Goal: Check status: Check status

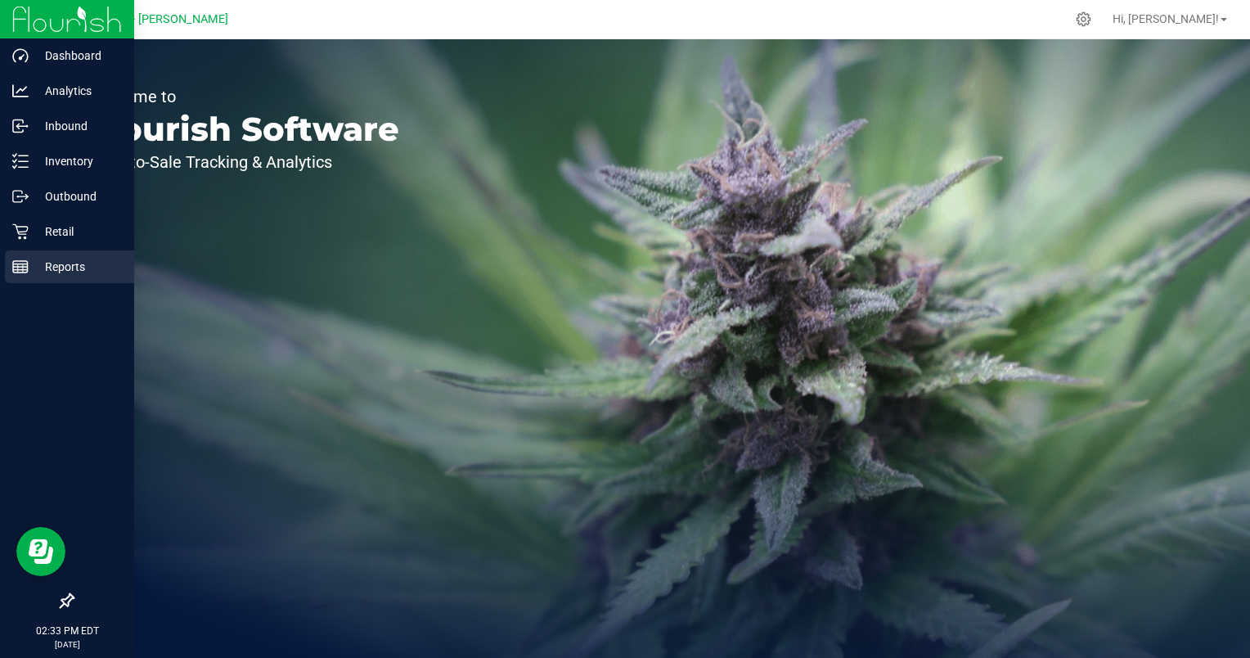
click at [19, 263] on icon at bounding box center [20, 266] width 16 height 16
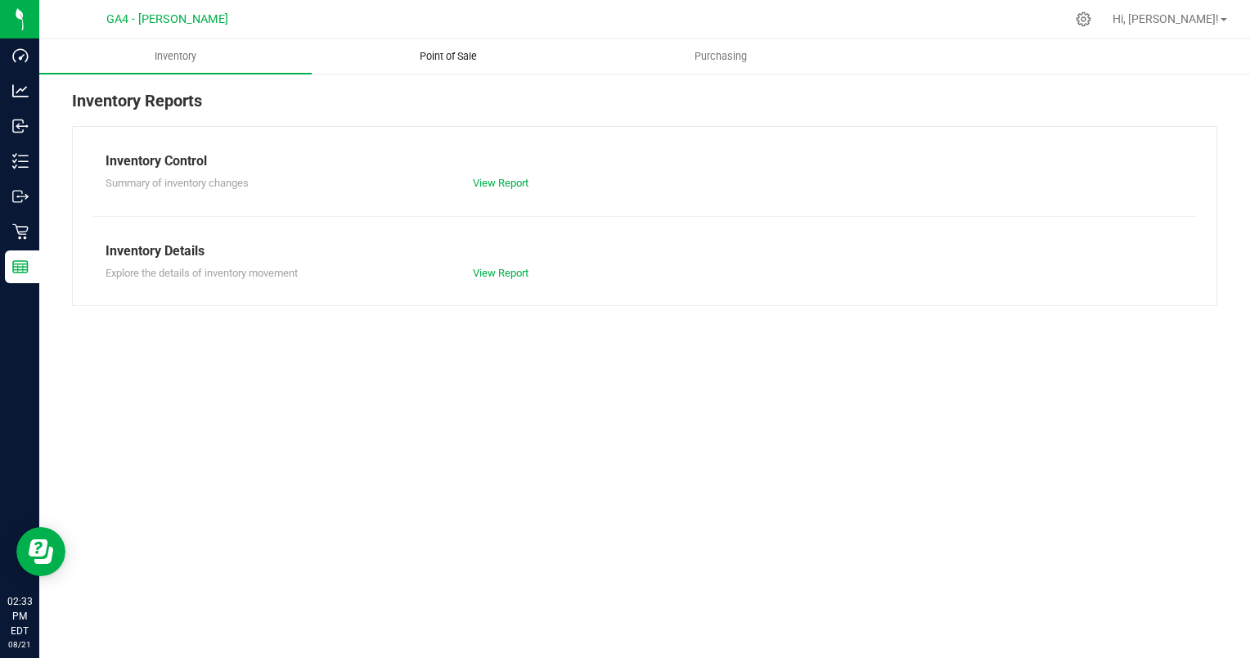
click at [452, 65] on uib-tab-heading "Point of Sale" at bounding box center [447, 56] width 271 height 33
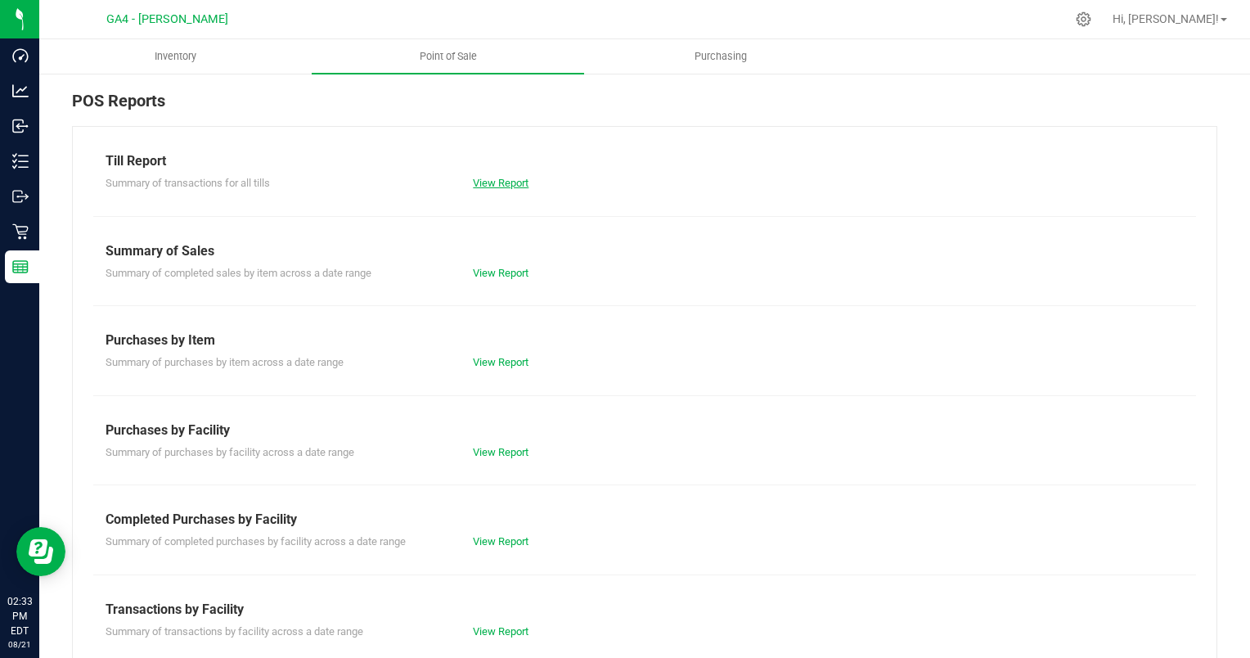
click at [494, 182] on link "View Report" at bounding box center [501, 183] width 56 height 12
